Goal: Register for event/course

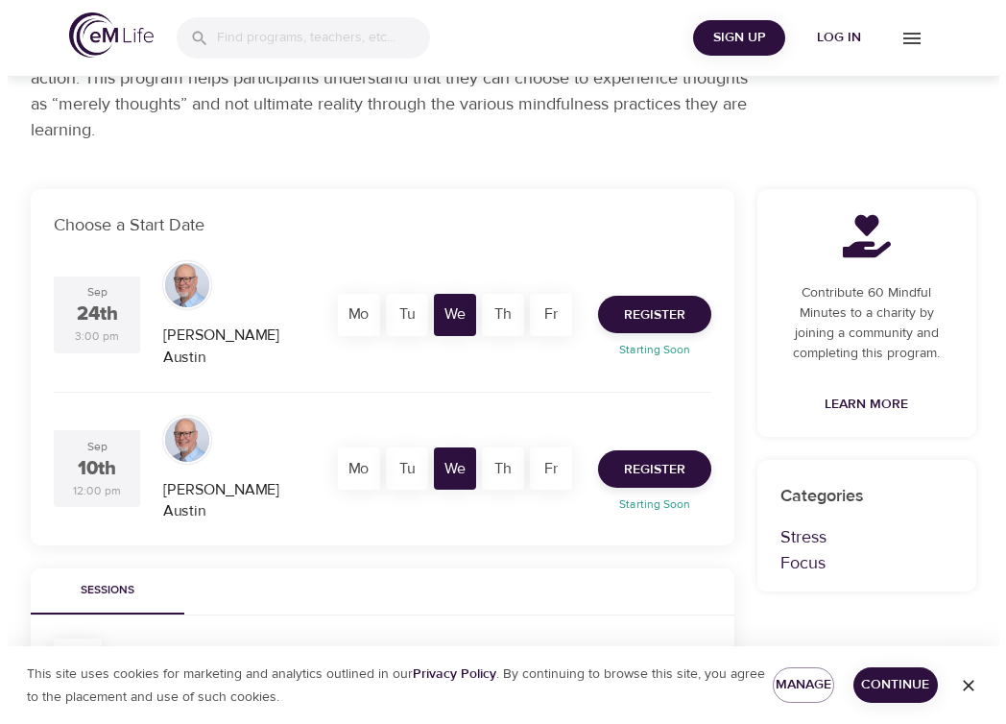
scroll to position [250, 0]
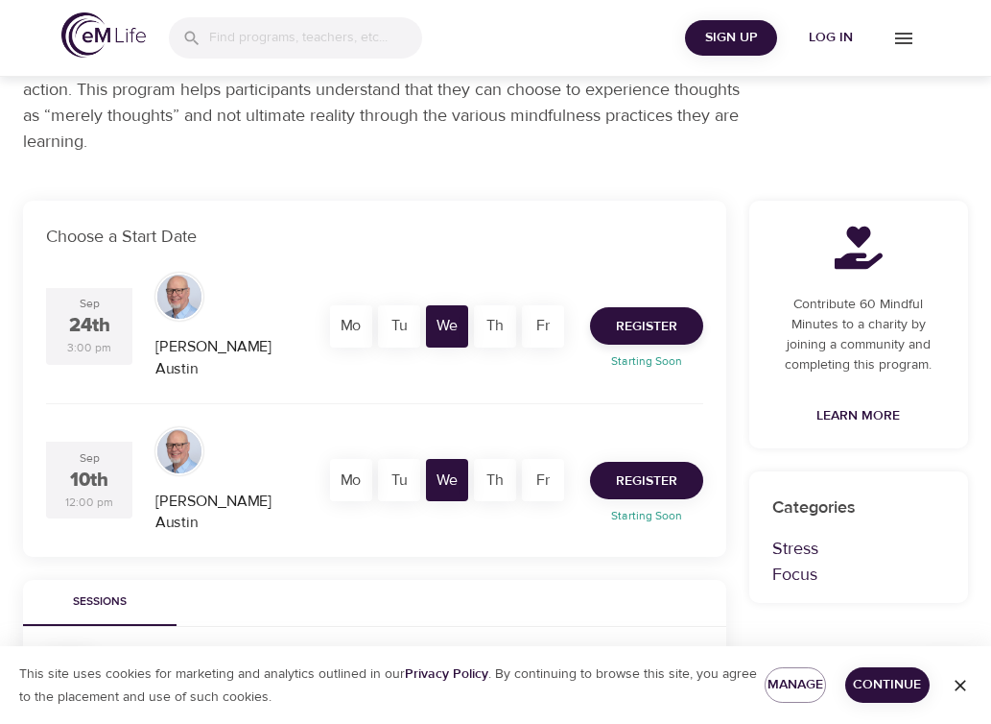
click at [644, 469] on span "Register" at bounding box center [646, 481] width 61 height 24
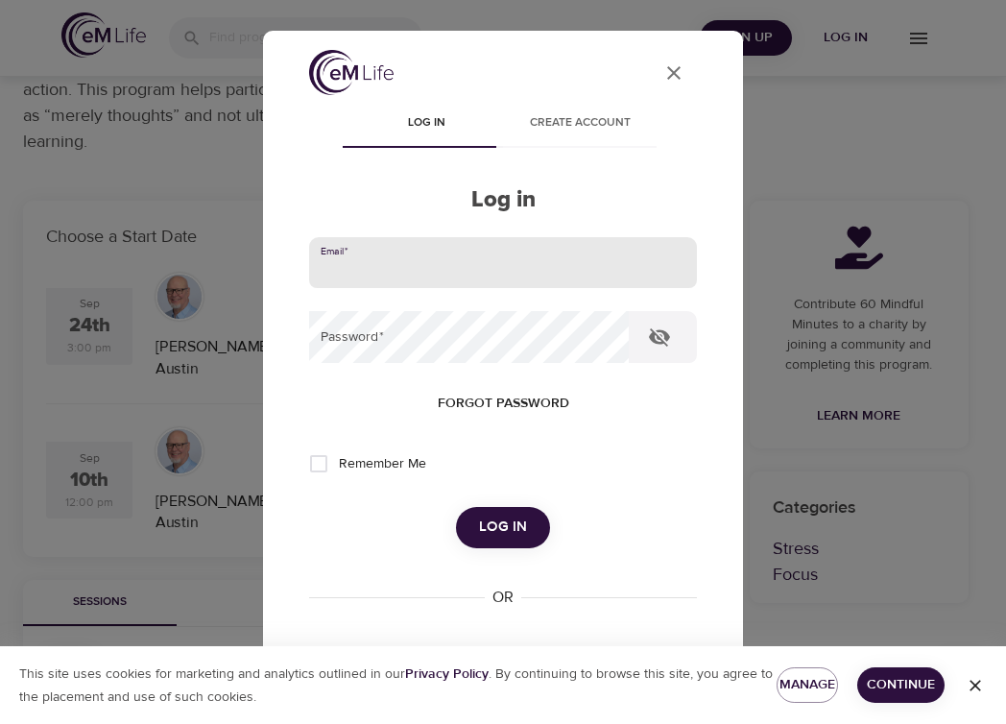
click at [361, 261] on input "email" at bounding box center [503, 263] width 388 height 52
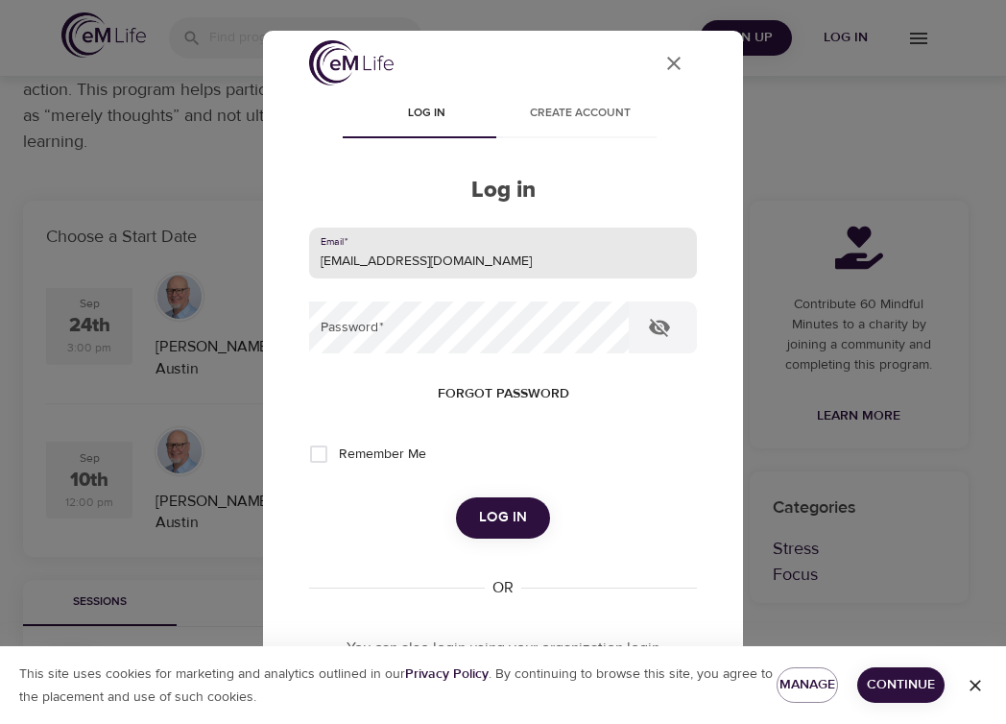
scroll to position [0, 0]
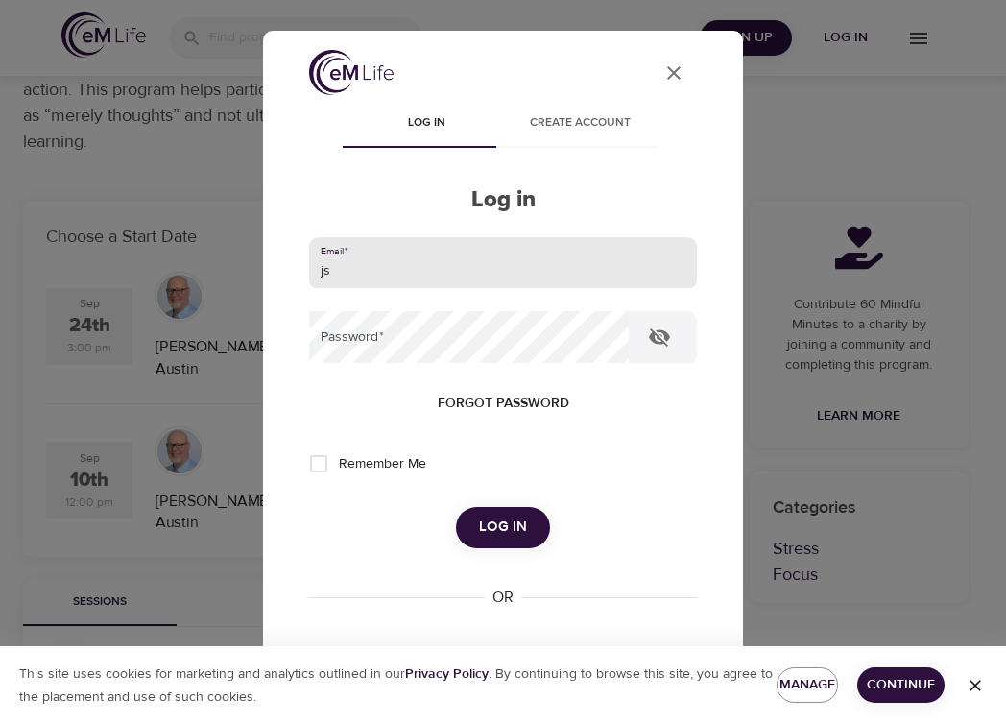
type input "j"
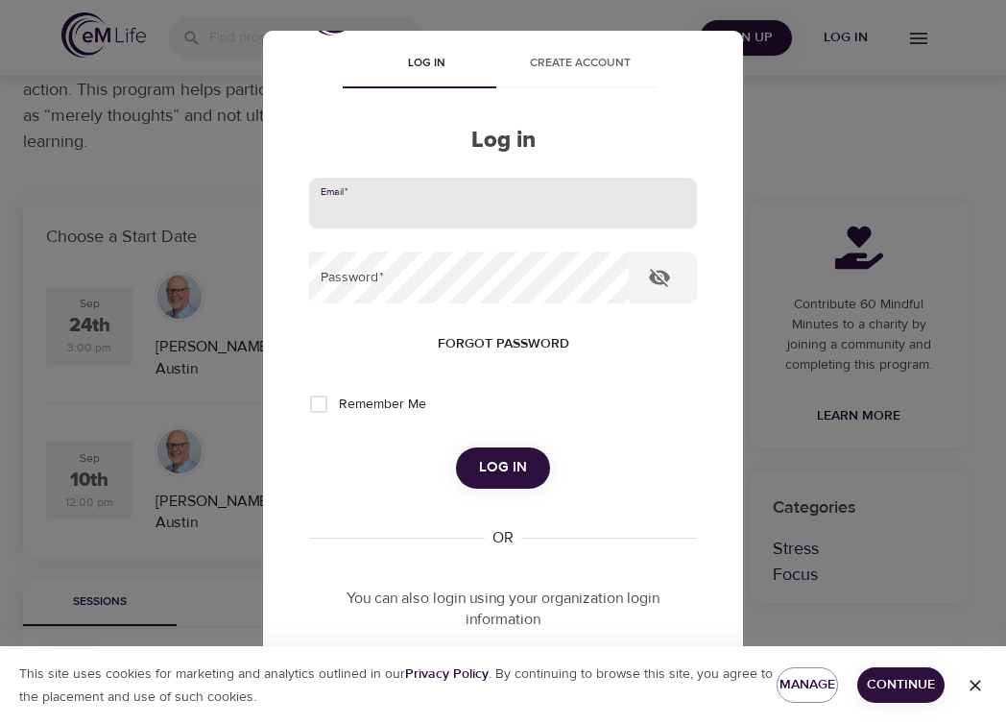
scroll to position [205, 0]
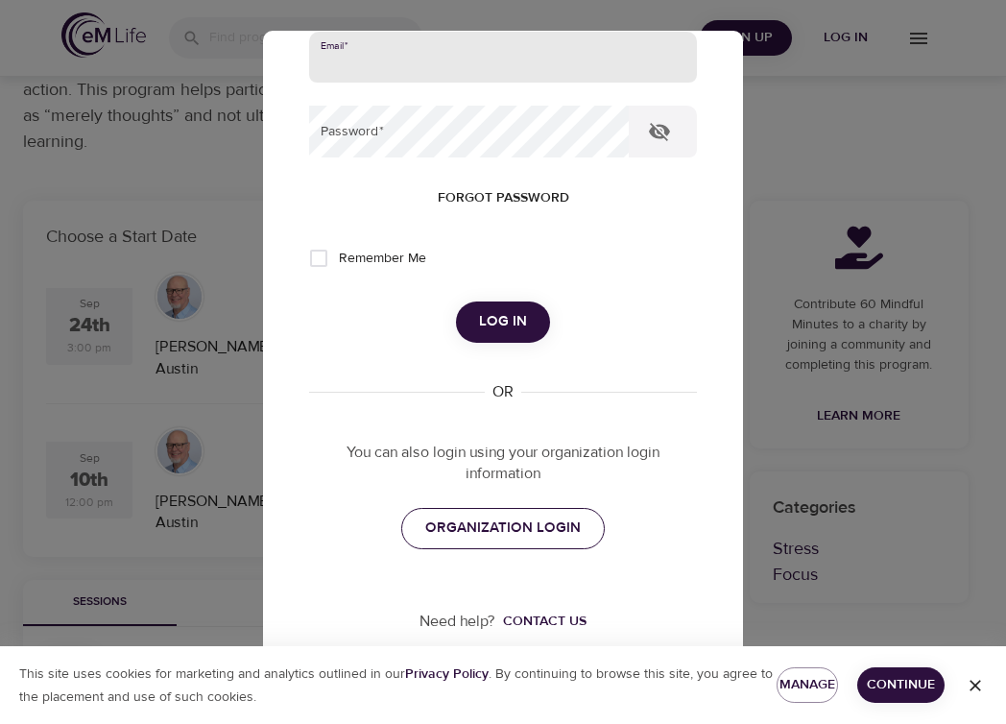
click at [502, 523] on span "ORGANIZATION LOGIN" at bounding box center [502, 527] width 155 height 25
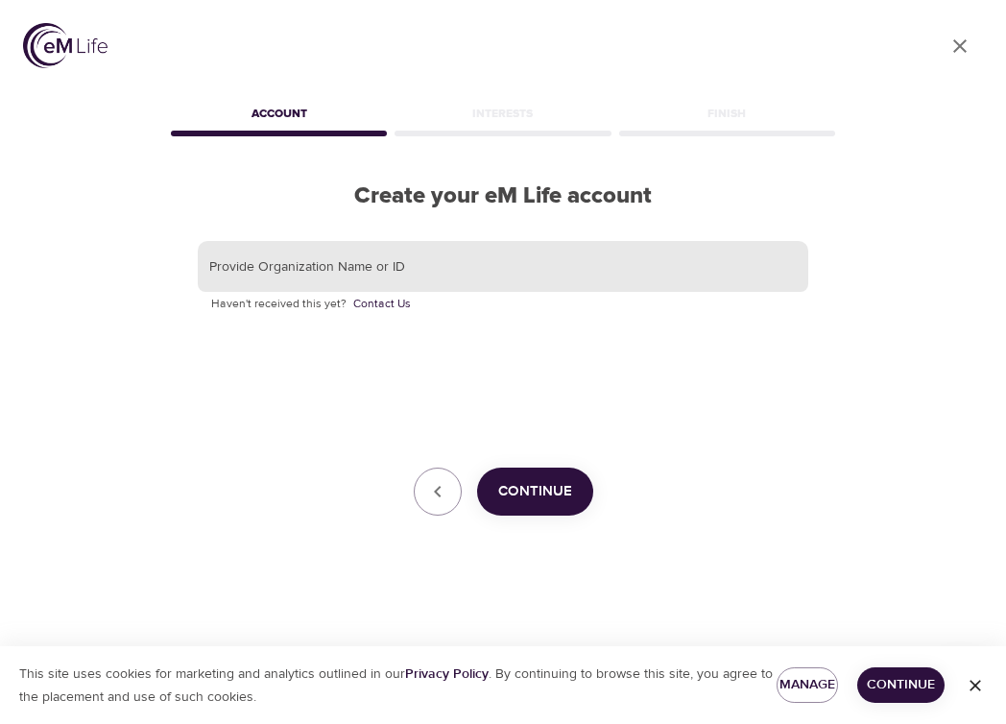
click at [277, 265] on input "text" at bounding box center [503, 267] width 610 height 52
type input "Wiss"
click at [532, 487] on span "Continue" at bounding box center [535, 491] width 74 height 25
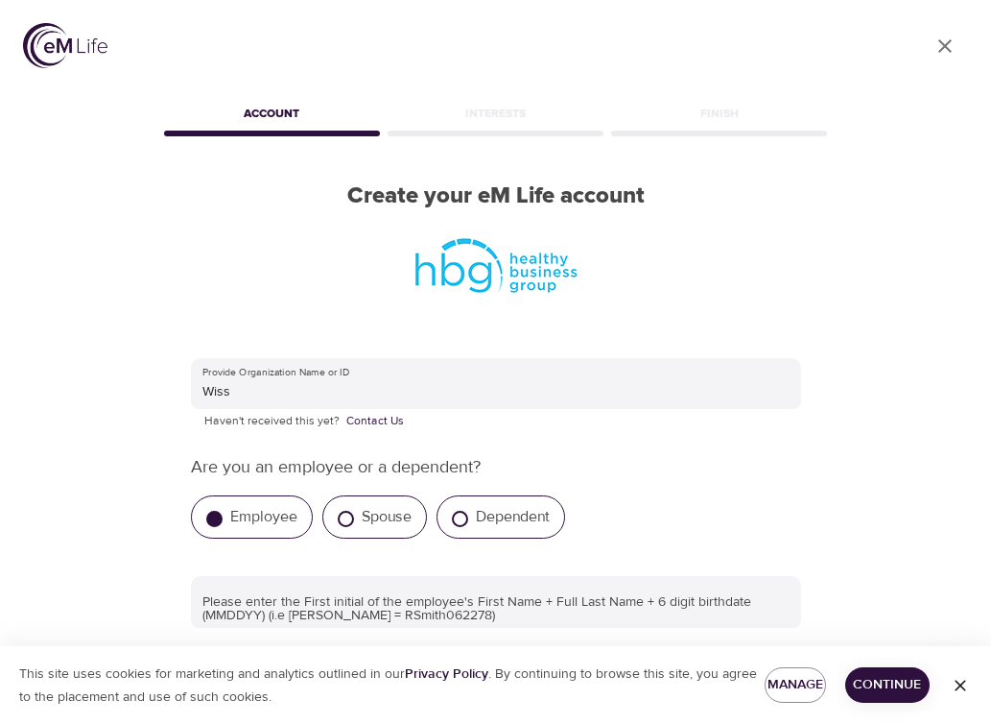
click at [268, 518] on label "Employee" at bounding box center [263, 516] width 67 height 19
click at [223, 518] on input "Employee" at bounding box center [214, 519] width 16 height 16
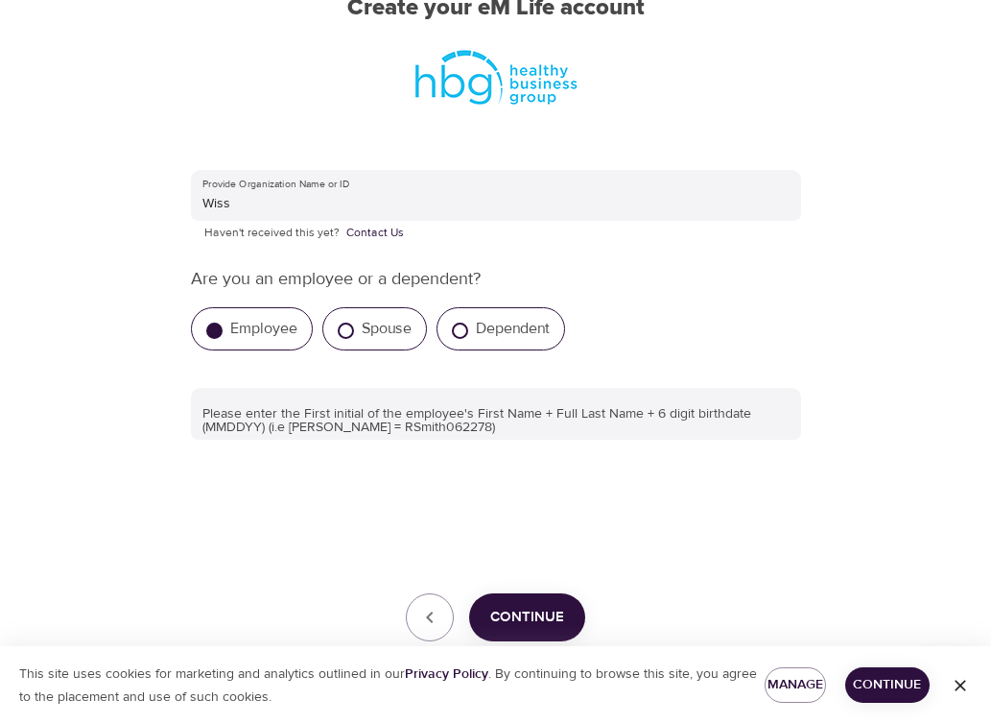
scroll to position [192, 0]
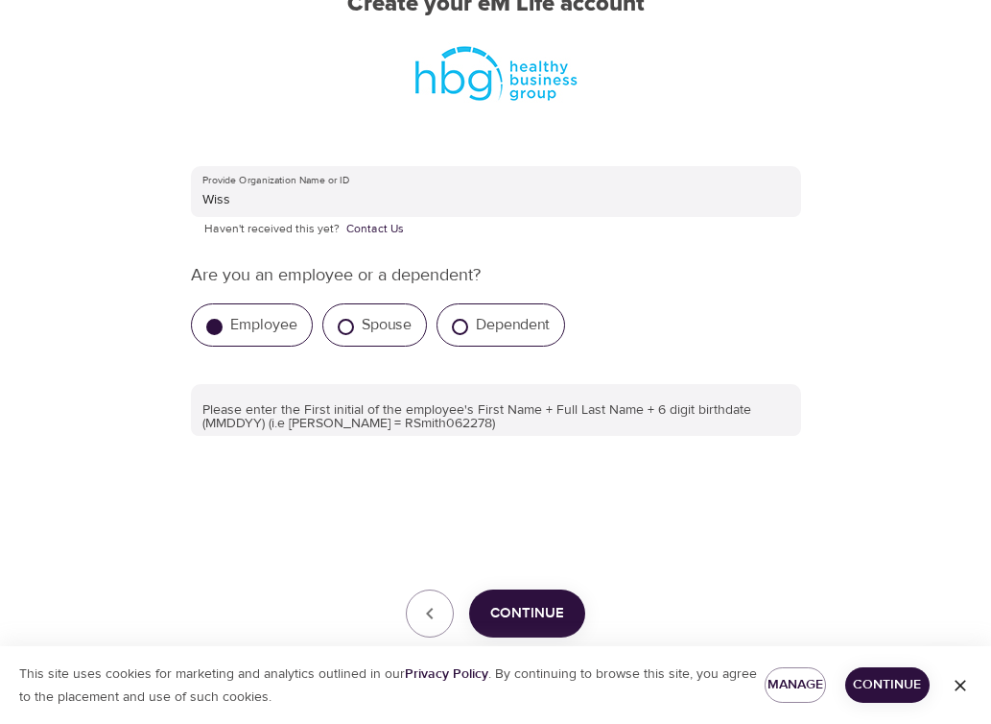
click at [558, 610] on span "Continue" at bounding box center [527, 613] width 74 height 25
